Goal: Task Accomplishment & Management: Manage account settings

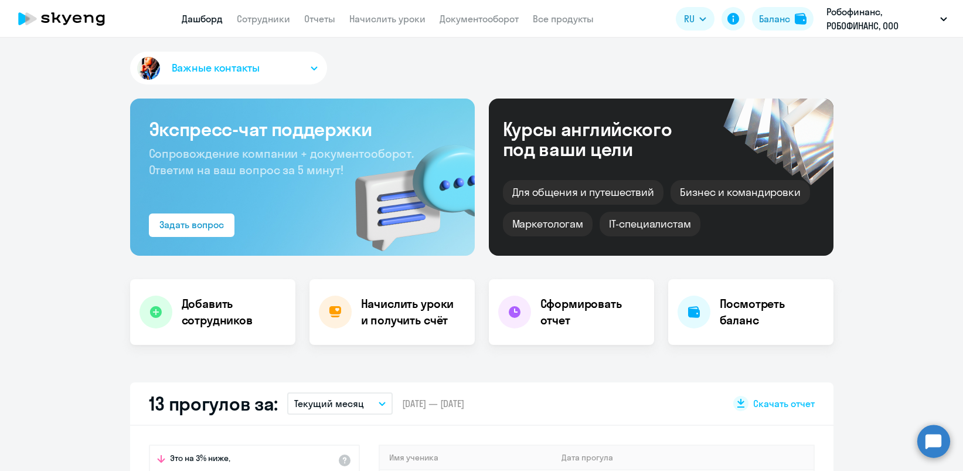
select select "30"
click at [387, 18] on link "Начислить уроки" at bounding box center [387, 19] width 76 height 12
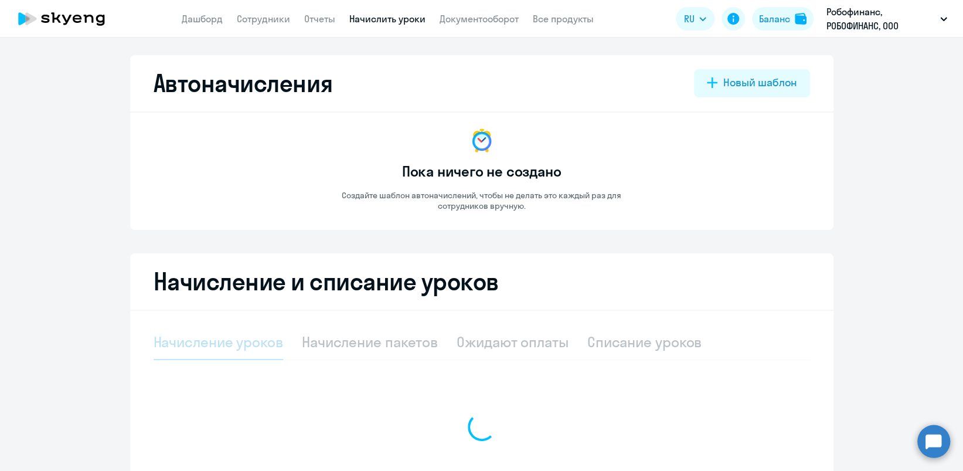
select select "10"
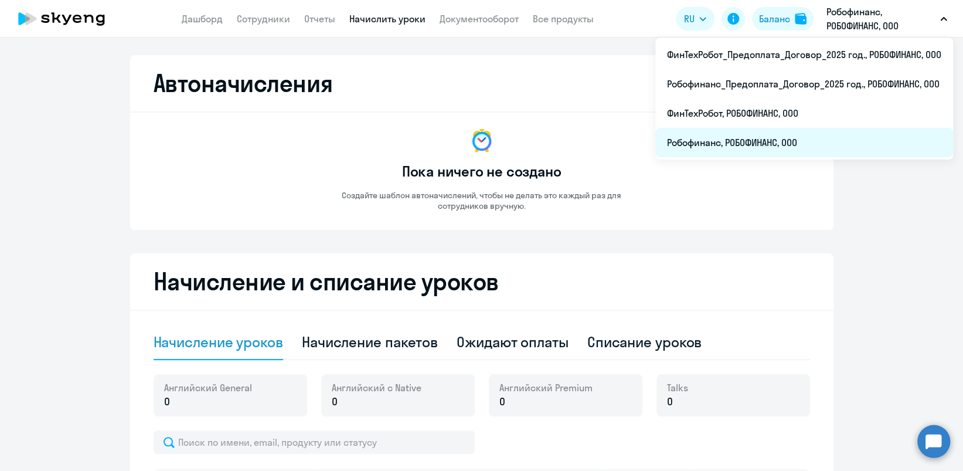
click at [701, 140] on li "Робофинанс, РОБОФИНАНС, ООО" at bounding box center [804, 142] width 298 height 29
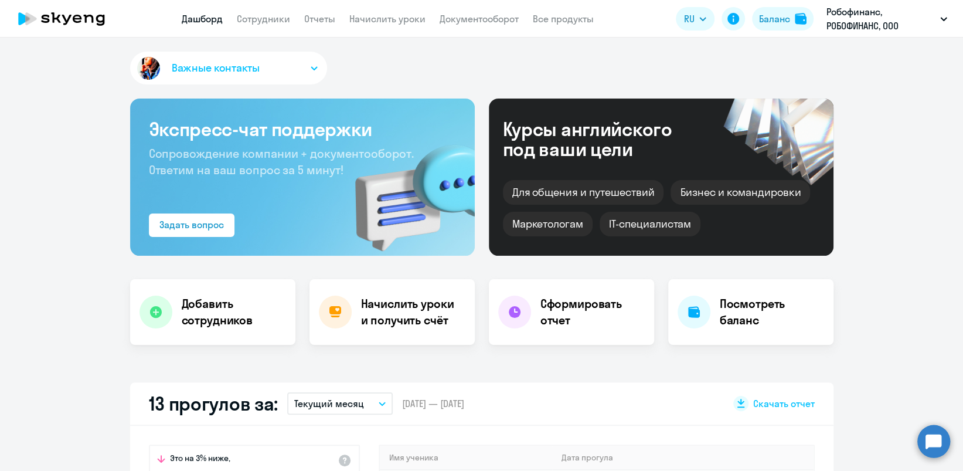
scroll to position [234, 0]
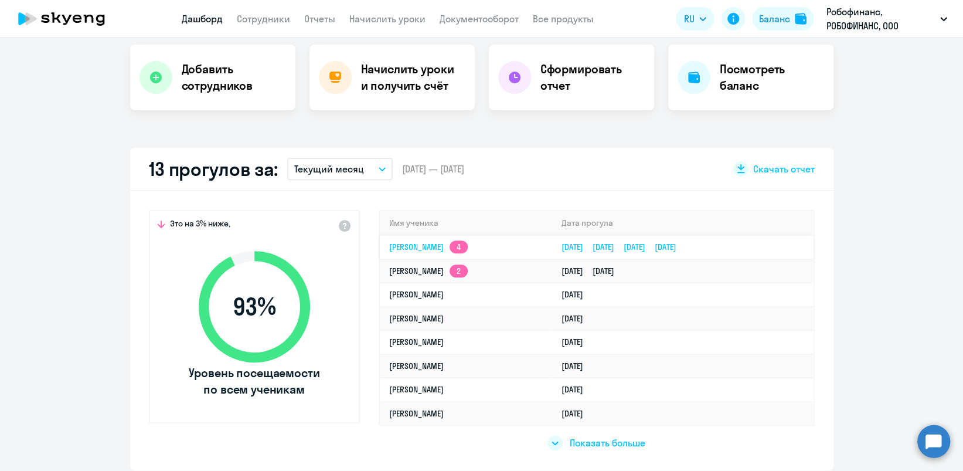
select select "30"
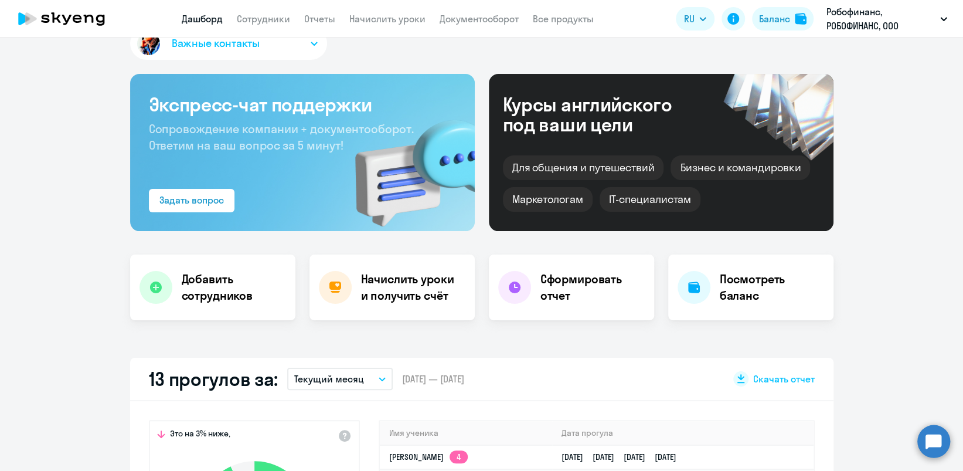
scroll to position [0, 0]
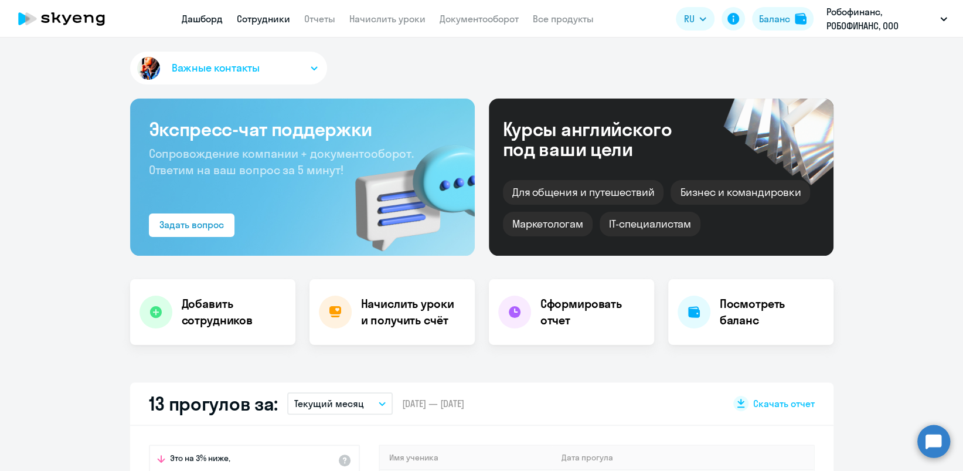
click at [257, 21] on link "Сотрудники" at bounding box center [263, 19] width 53 height 12
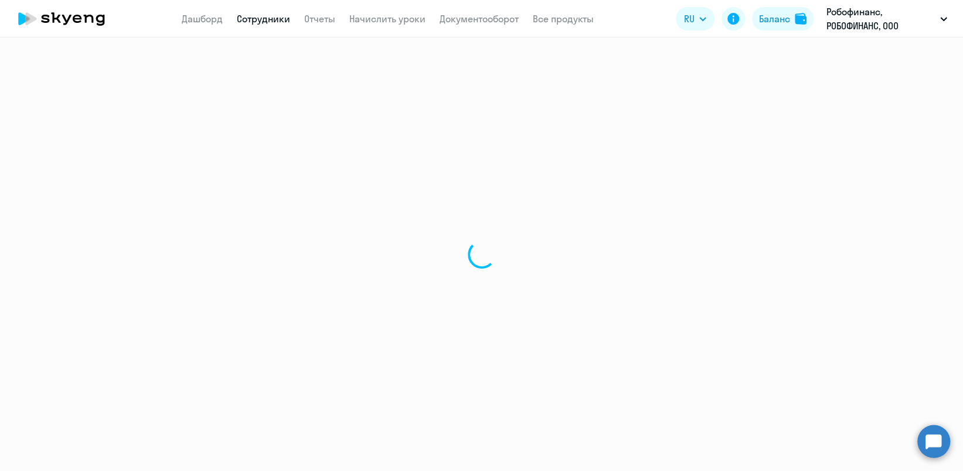
select select "30"
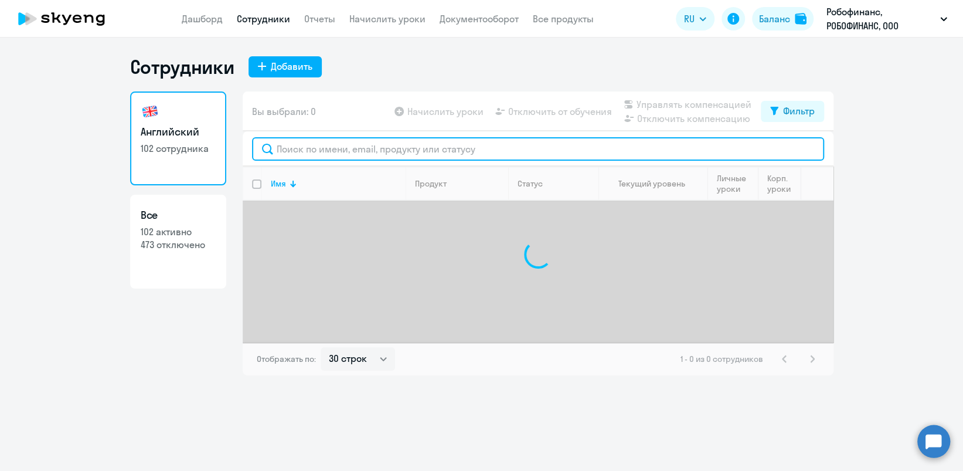
click at [300, 143] on input "text" at bounding box center [538, 148] width 572 height 23
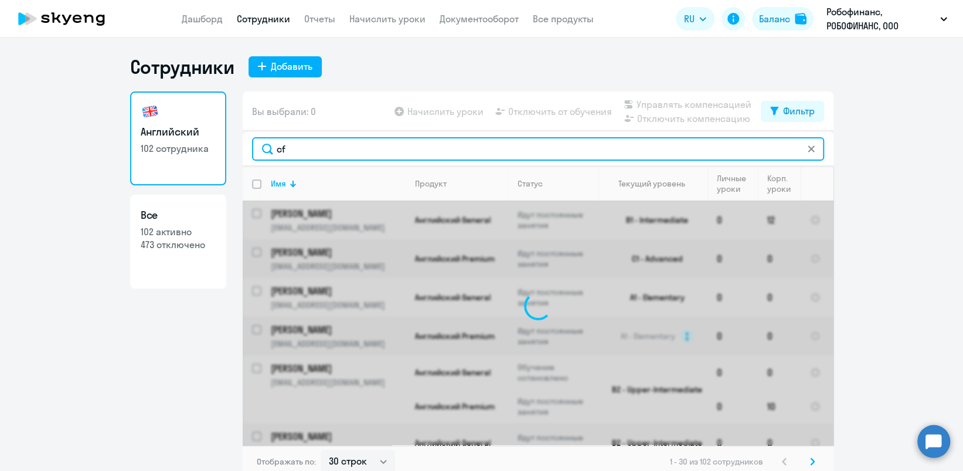
type input "c"
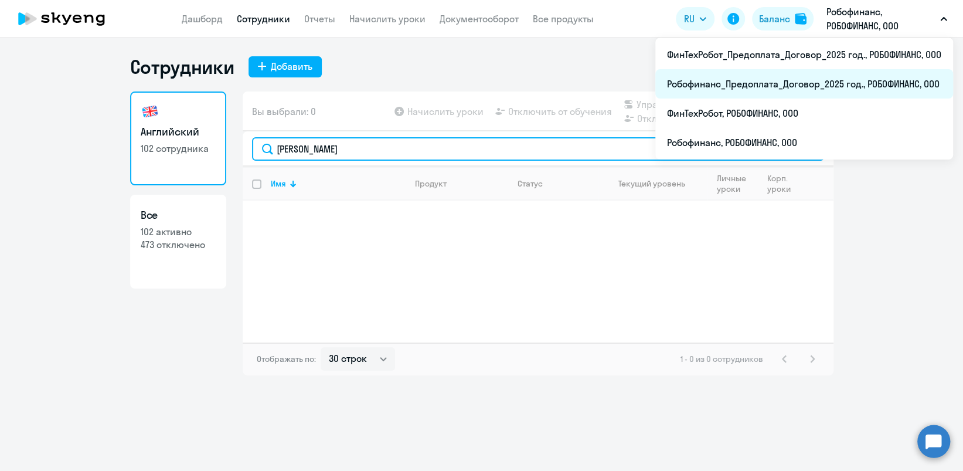
type input "[PERSON_NAME]"
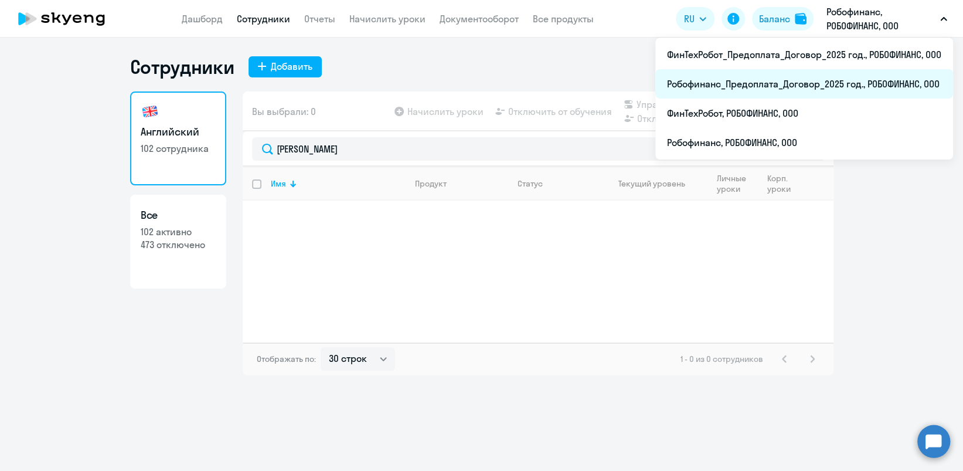
click at [859, 70] on li "Робофинанс_Предоплата_Договор_2025 год., РОБОФИНАНС, ООО" at bounding box center [804, 83] width 298 height 29
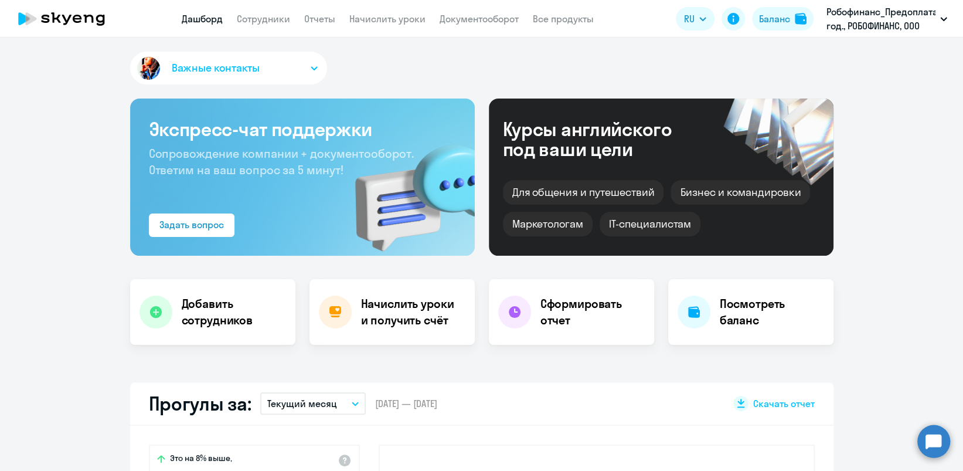
select select "30"
click at [263, 13] on link "Сотрудники" at bounding box center [263, 19] width 53 height 12
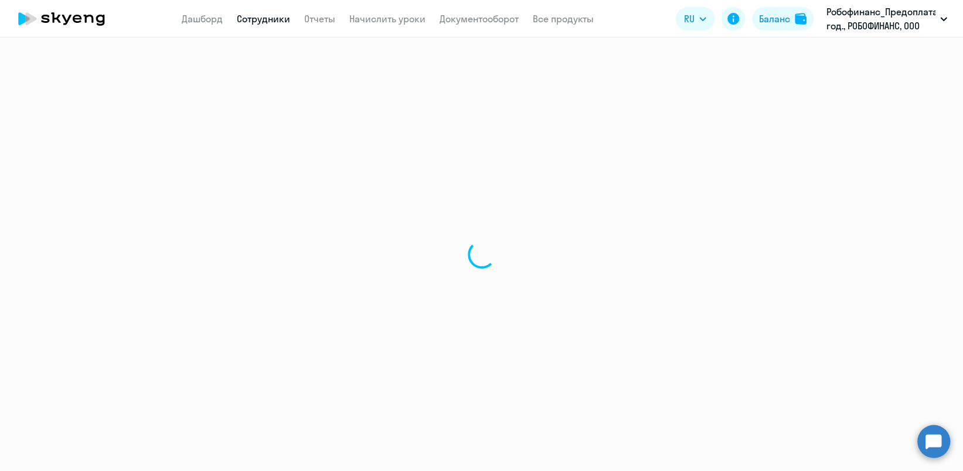
select select "30"
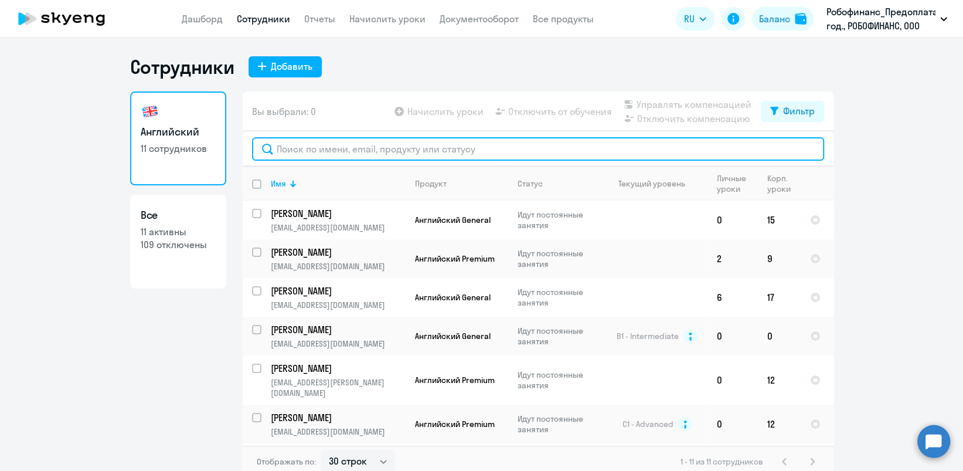
click at [332, 151] on input "text" at bounding box center [538, 148] width 572 height 23
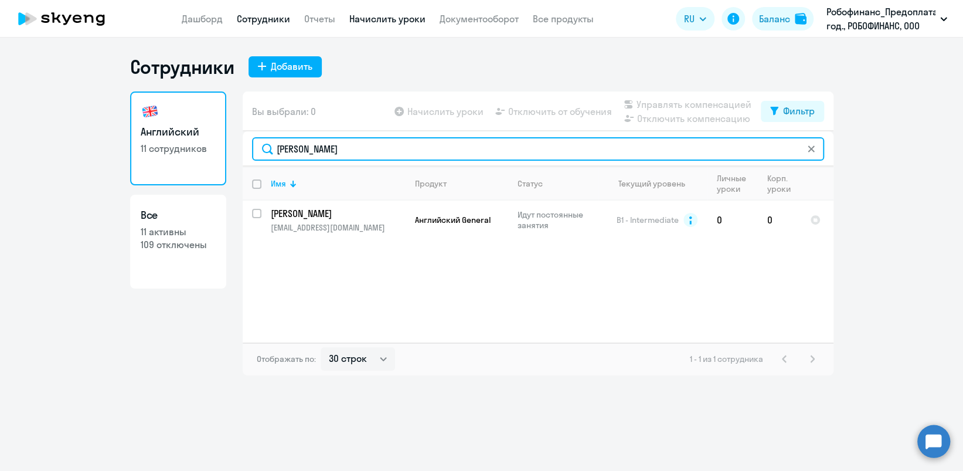
type input "[PERSON_NAME]"
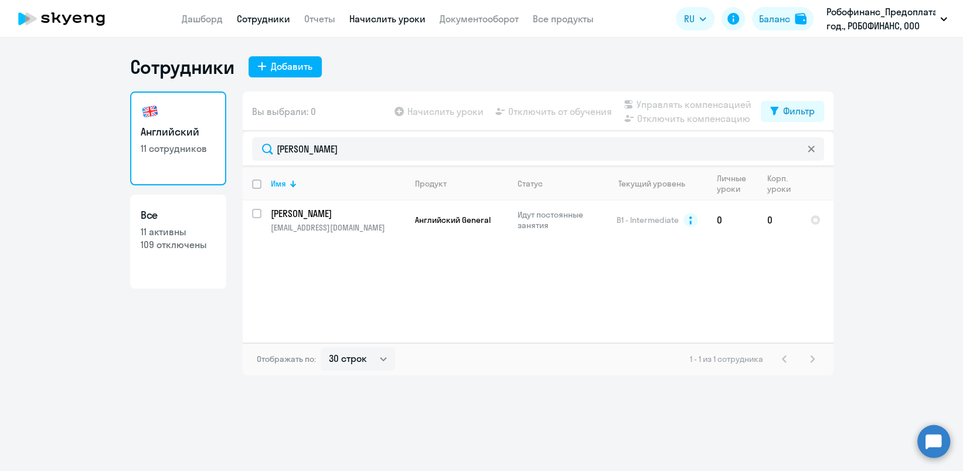
click at [367, 21] on link "Начислить уроки" at bounding box center [387, 19] width 76 height 12
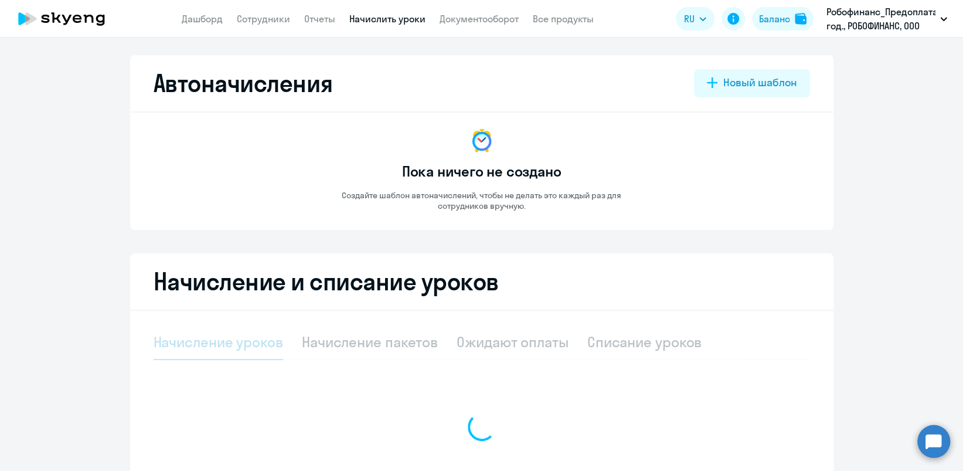
select select "10"
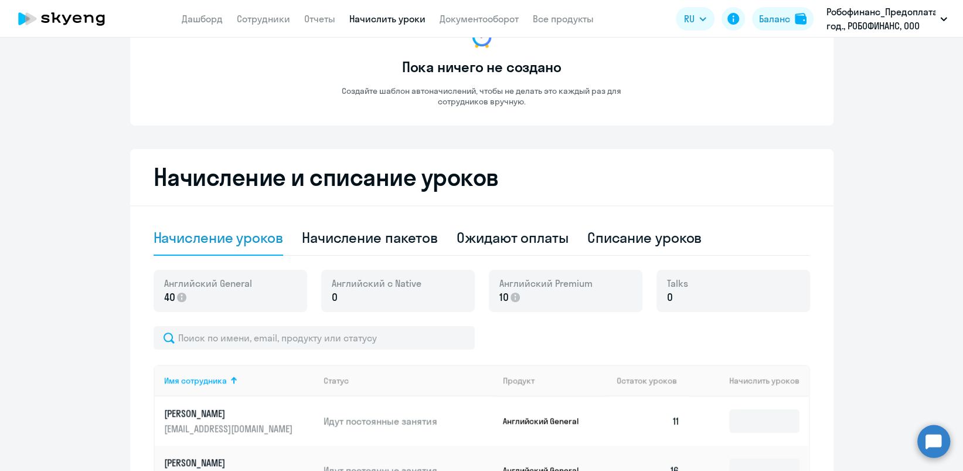
scroll to position [234, 0]
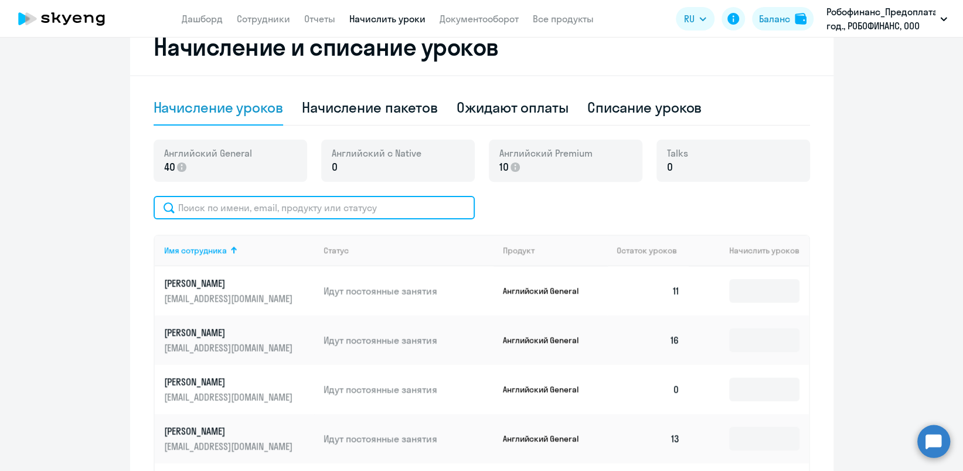
click at [395, 202] on input "text" at bounding box center [314, 207] width 321 height 23
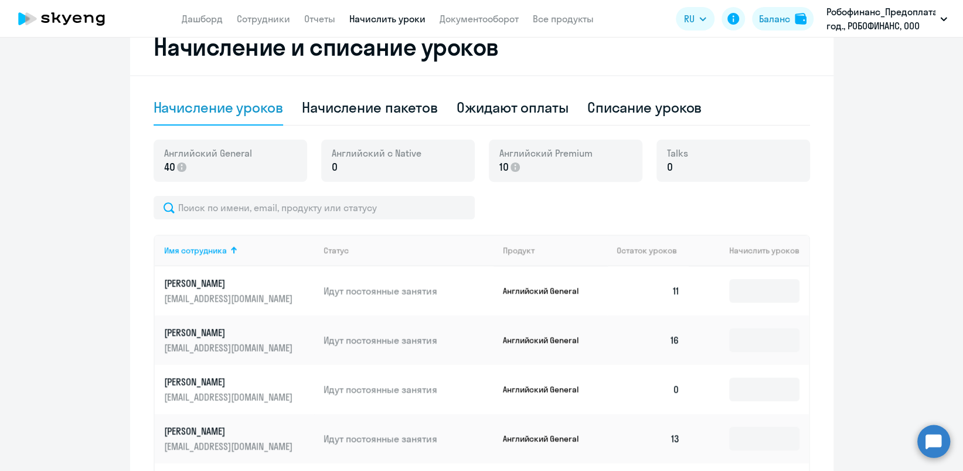
click at [621, 208] on div at bounding box center [482, 207] width 657 height 23
click at [244, 113] on div "Начисление уроков" at bounding box center [219, 107] width 130 height 19
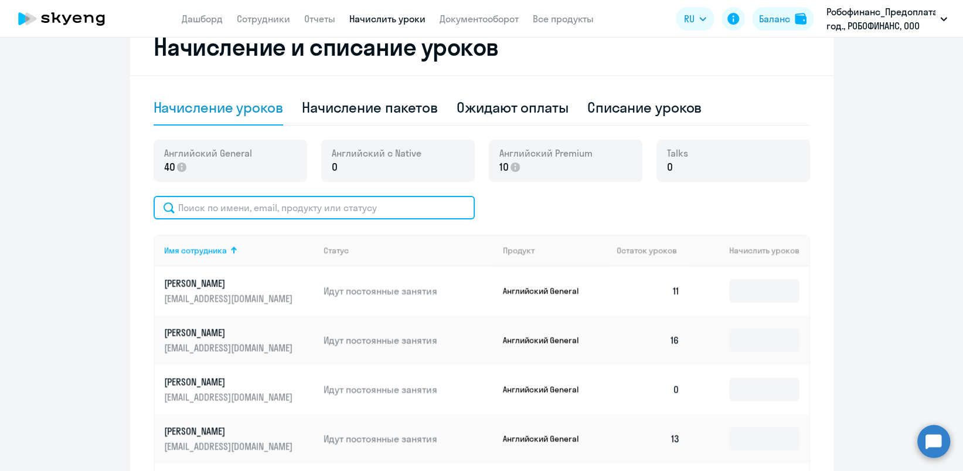
click at [270, 213] on input "text" at bounding box center [314, 207] width 321 height 23
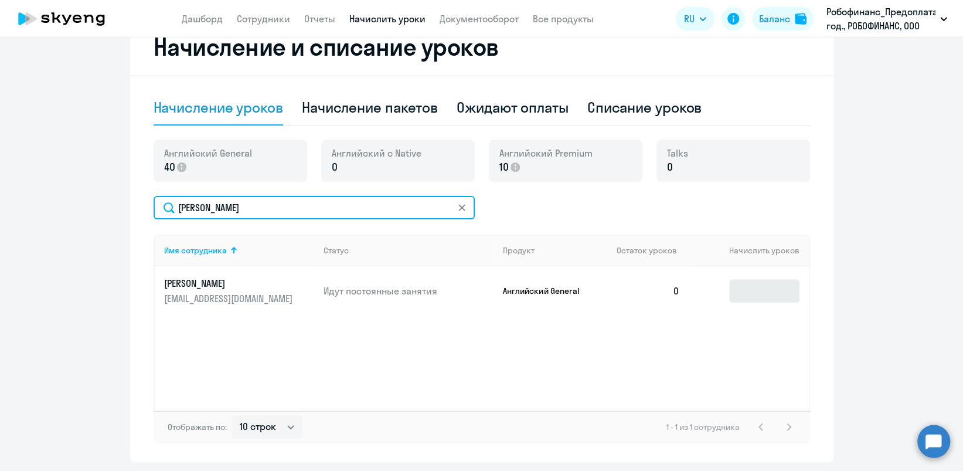
type input "[PERSON_NAME]"
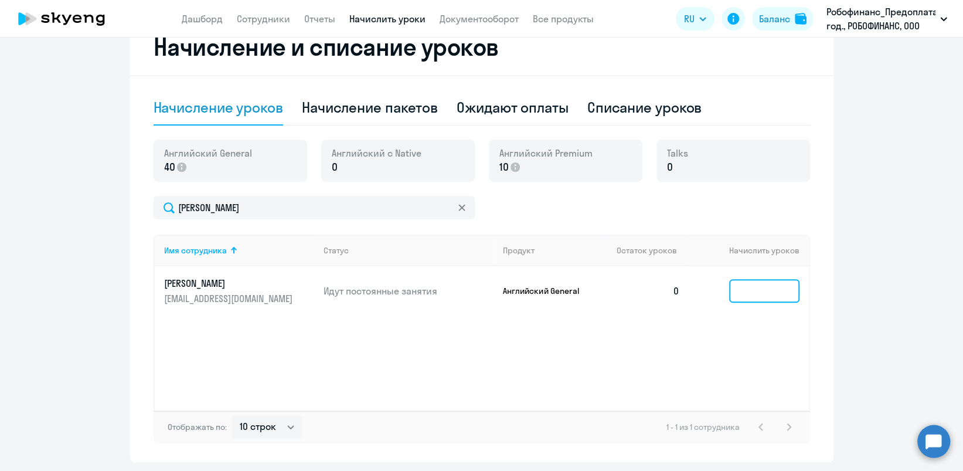
click at [741, 290] on input at bounding box center [764, 290] width 70 height 23
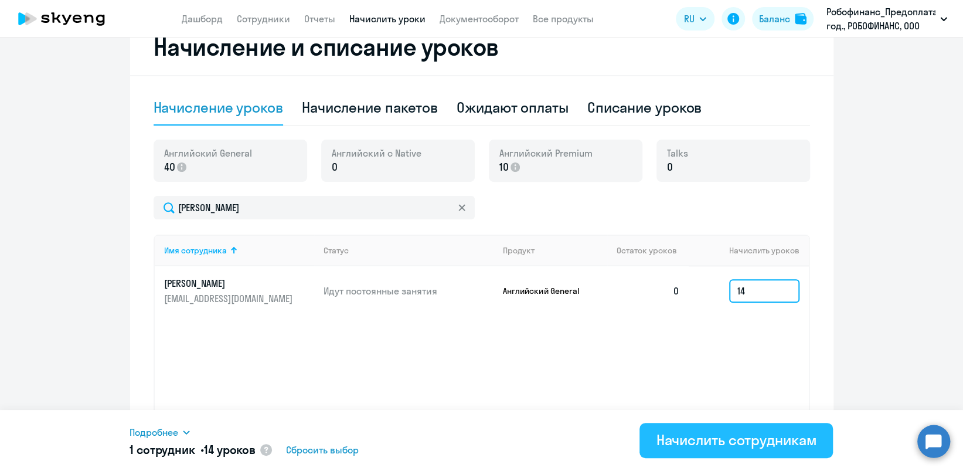
type input "14"
click at [716, 433] on div "Начислить сотрудникам" at bounding box center [736, 439] width 161 height 19
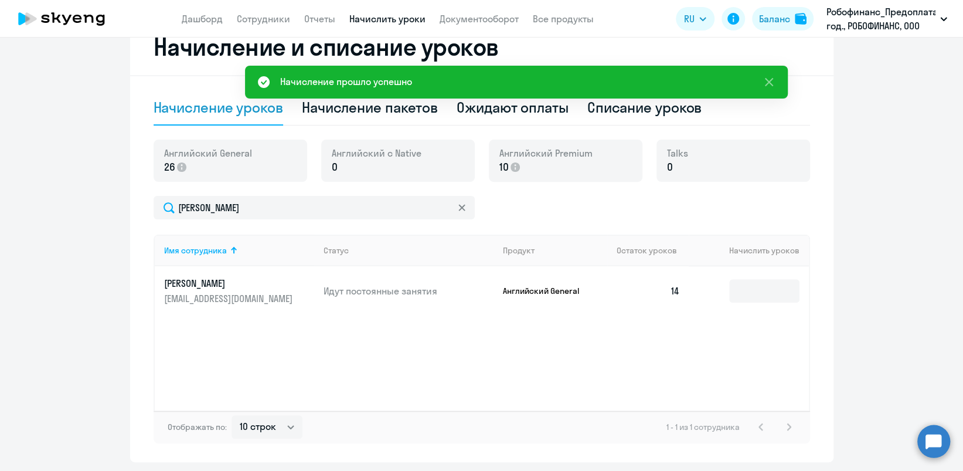
scroll to position [0, 0]
